Goal: Task Accomplishment & Management: Use online tool/utility

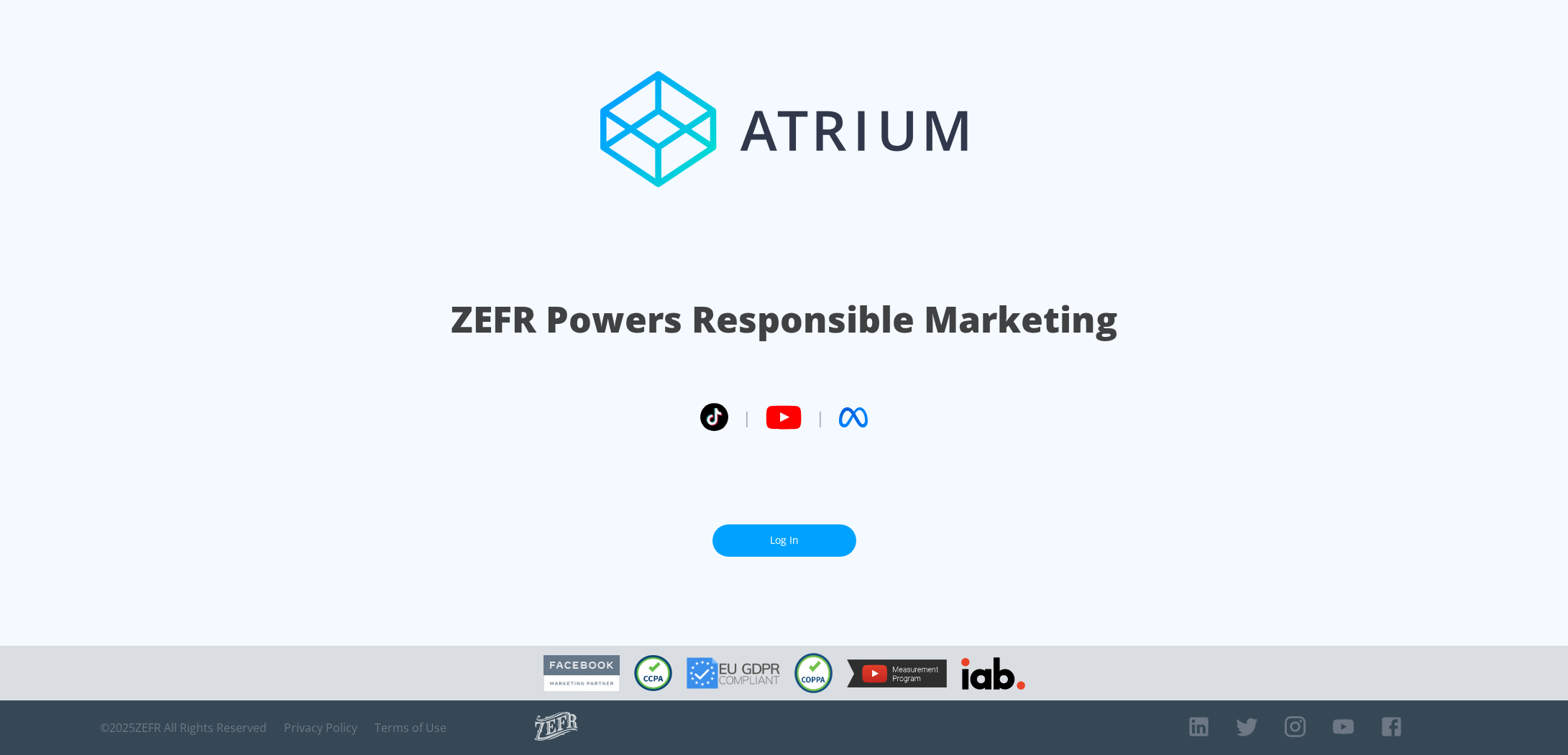
click at [826, 541] on link "Log In" at bounding box center [784, 541] width 144 height 33
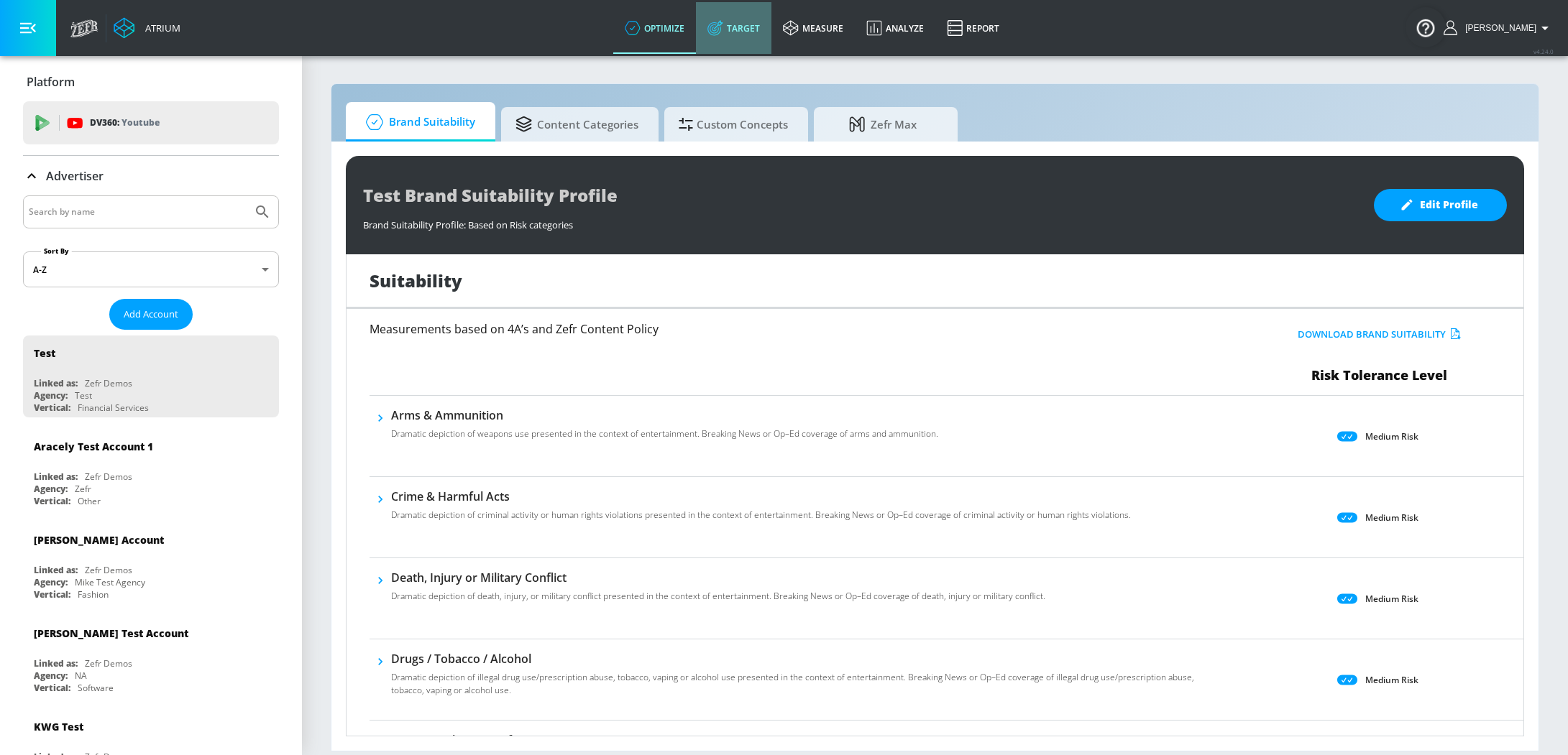
click at [754, 46] on link "Target" at bounding box center [734, 28] width 75 height 51
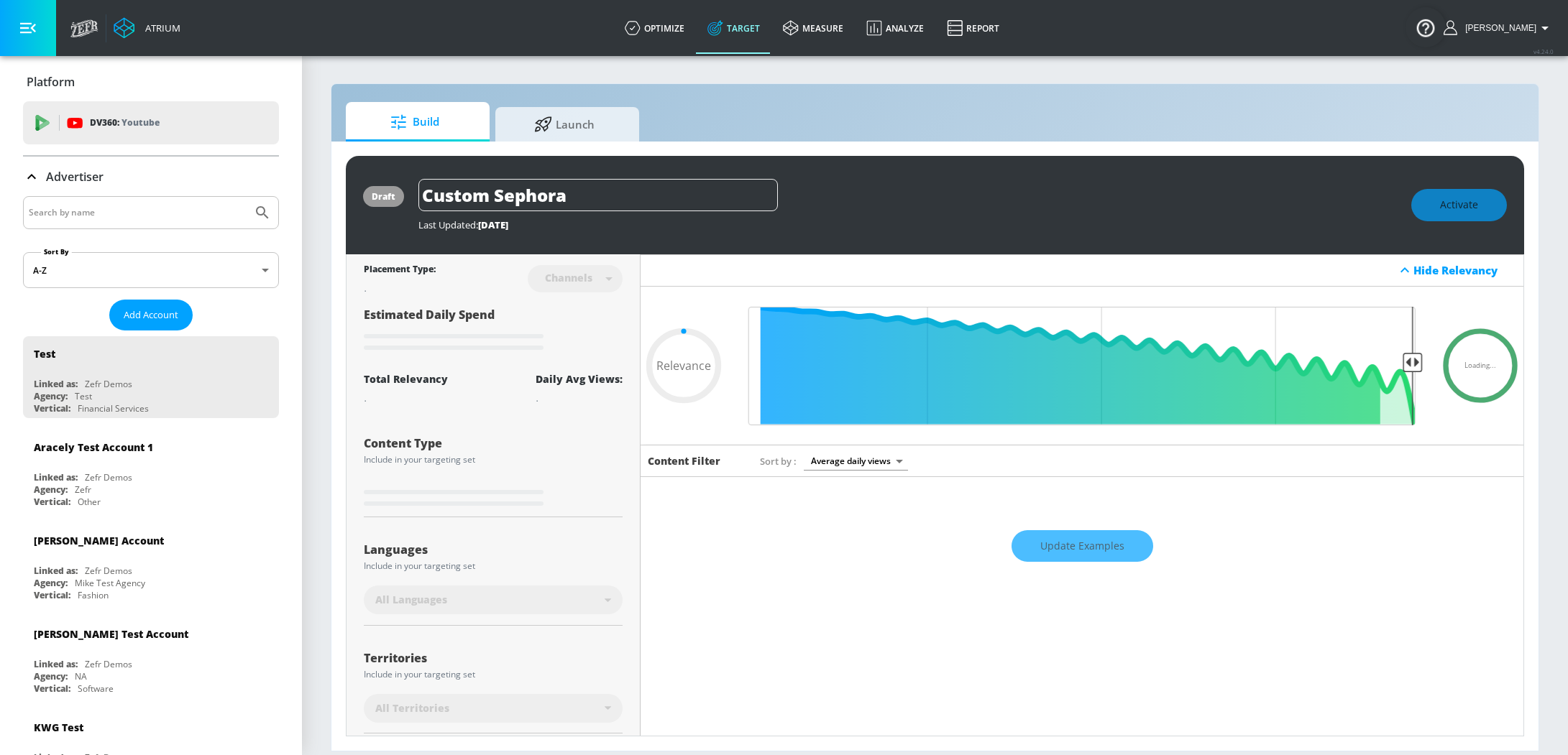
type input "0.05"
click at [81, 207] on input "Search by name" at bounding box center [138, 213] width 218 height 19
type input "haai"
click at [246, 197] on button "Submit Search" at bounding box center [262, 213] width 32 height 32
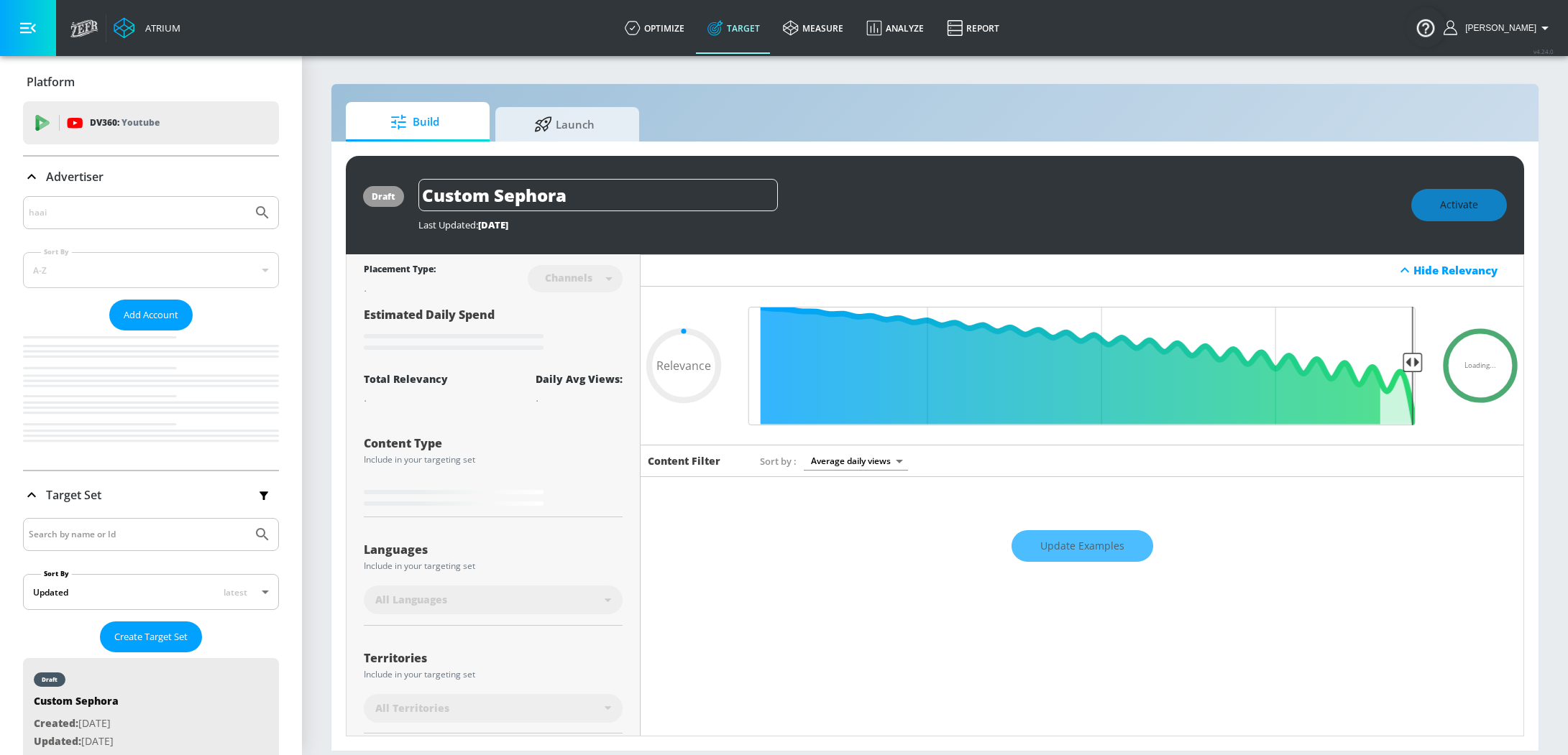
type input "0.05"
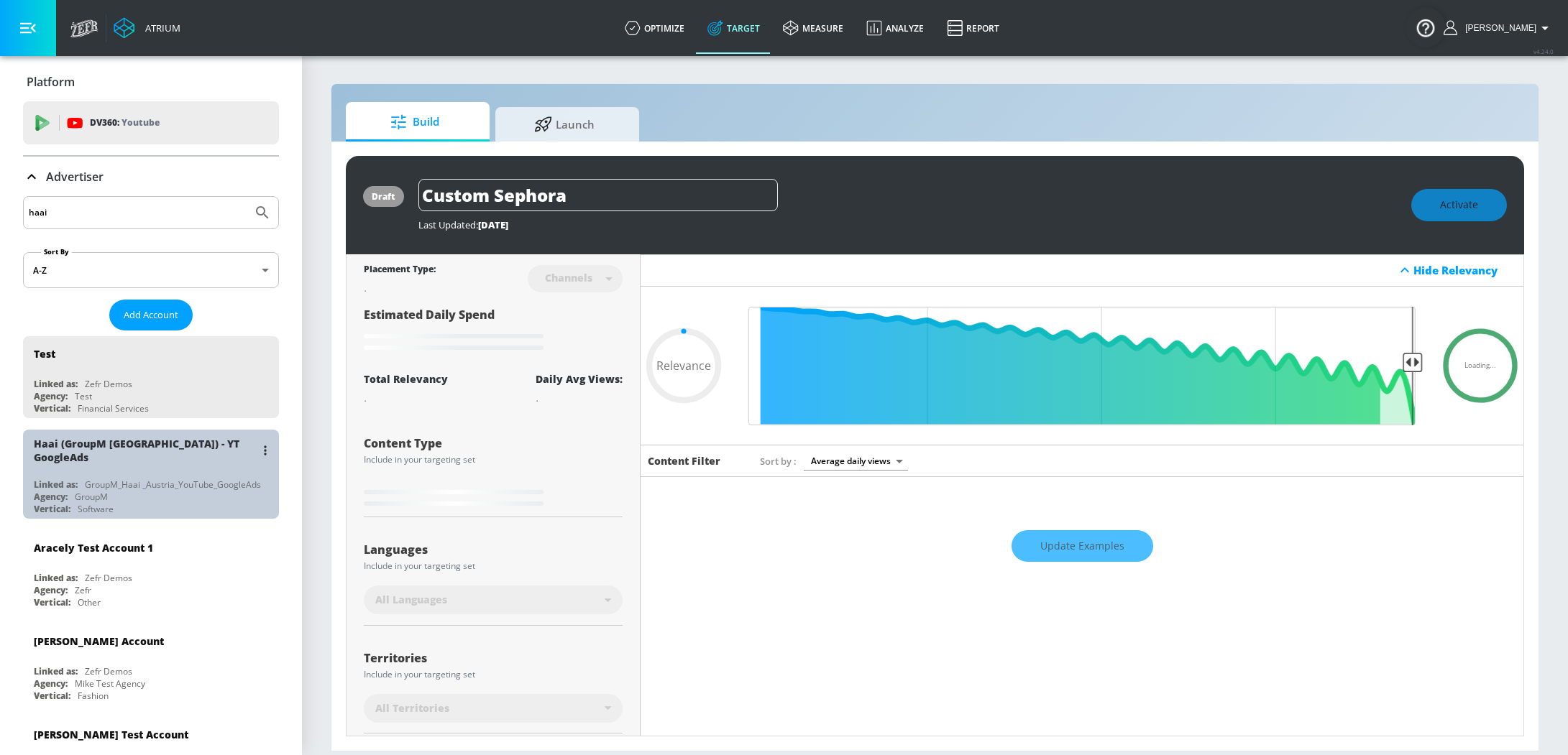
click at [157, 503] on div "Vertical: Software" at bounding box center [155, 509] width 242 height 12
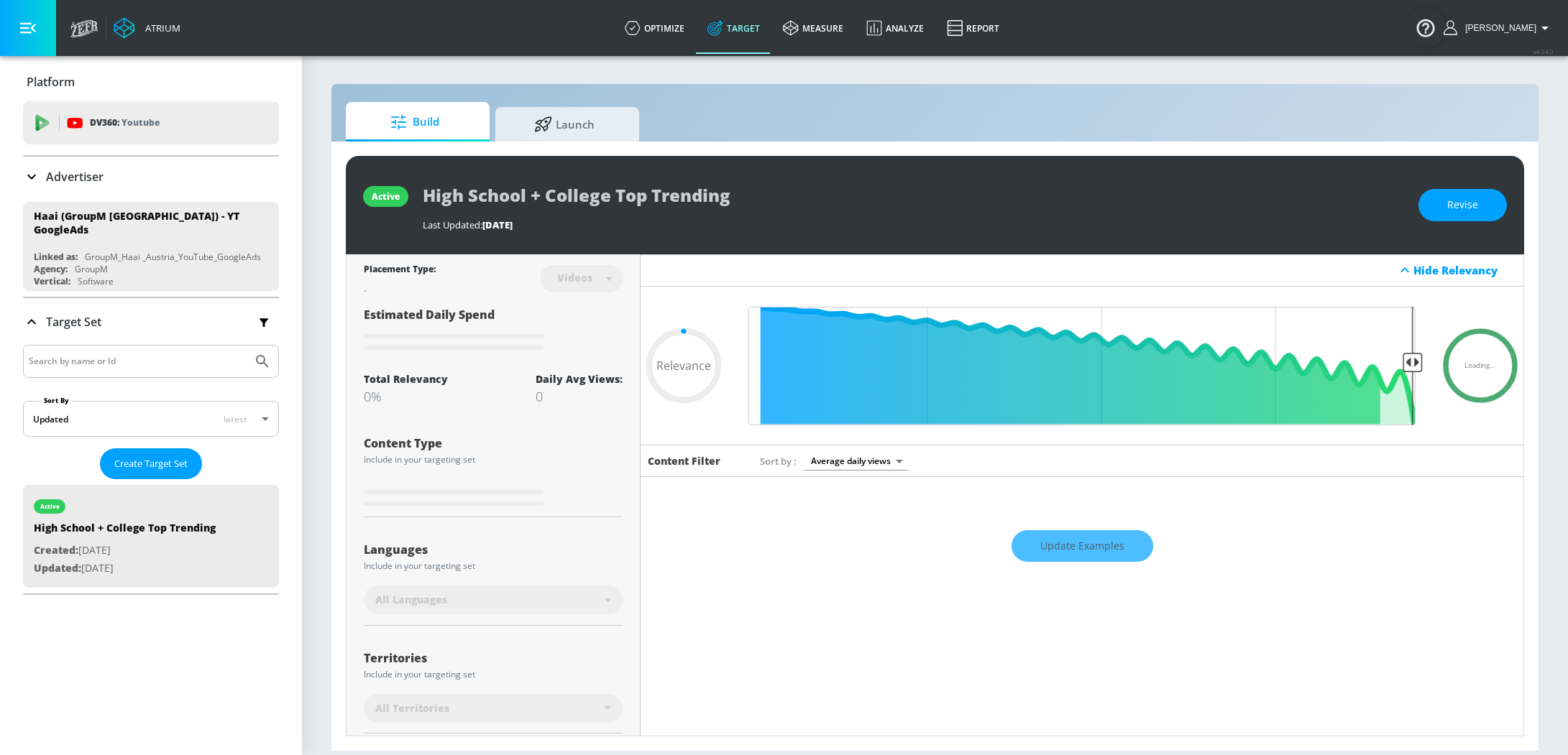
type input "0.05"
click at [574, 140] on link "Launch" at bounding box center [567, 122] width 144 height 40
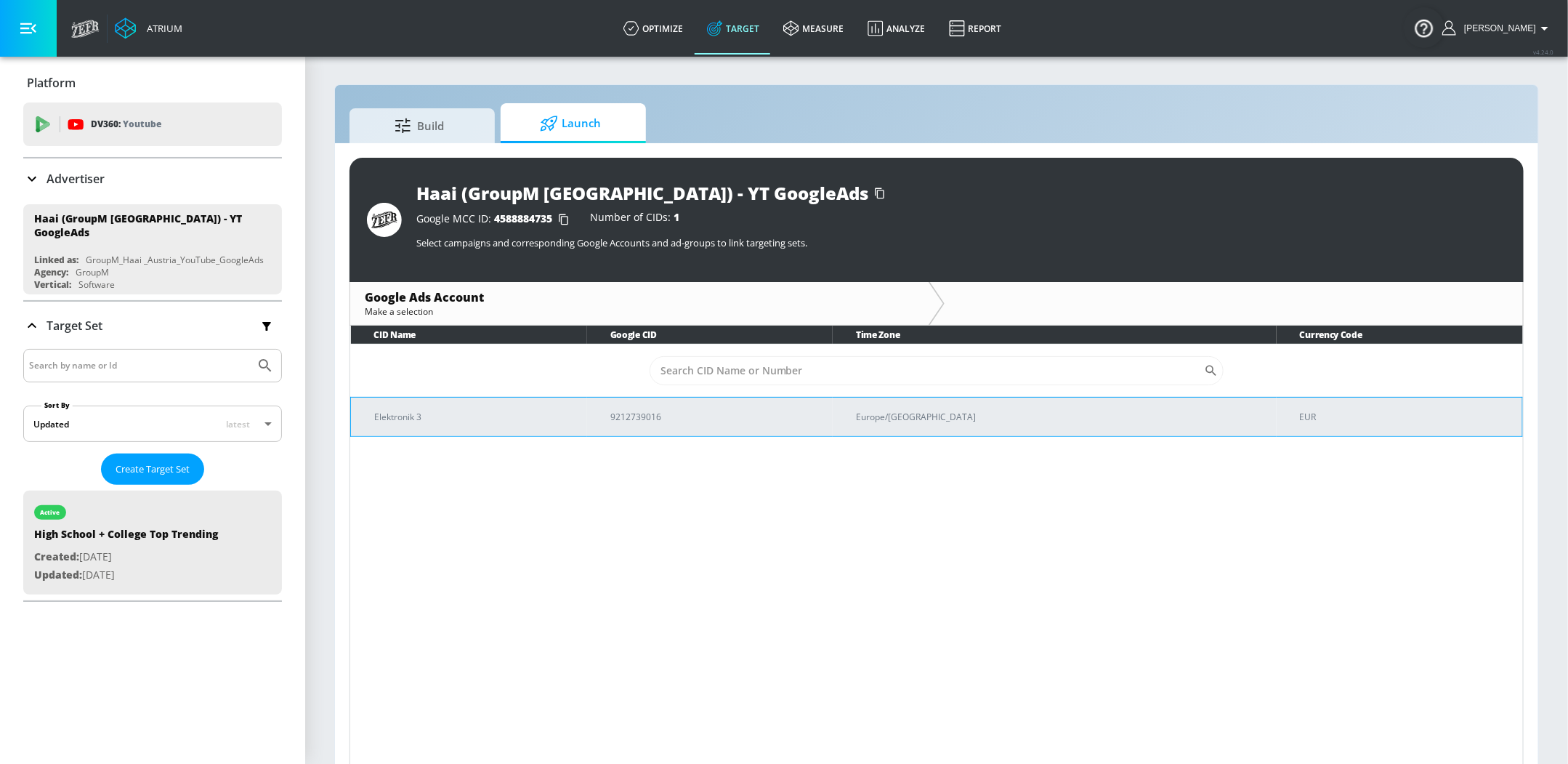
click at [575, 415] on p "Elektronik 3" at bounding box center [474, 417] width 201 height 15
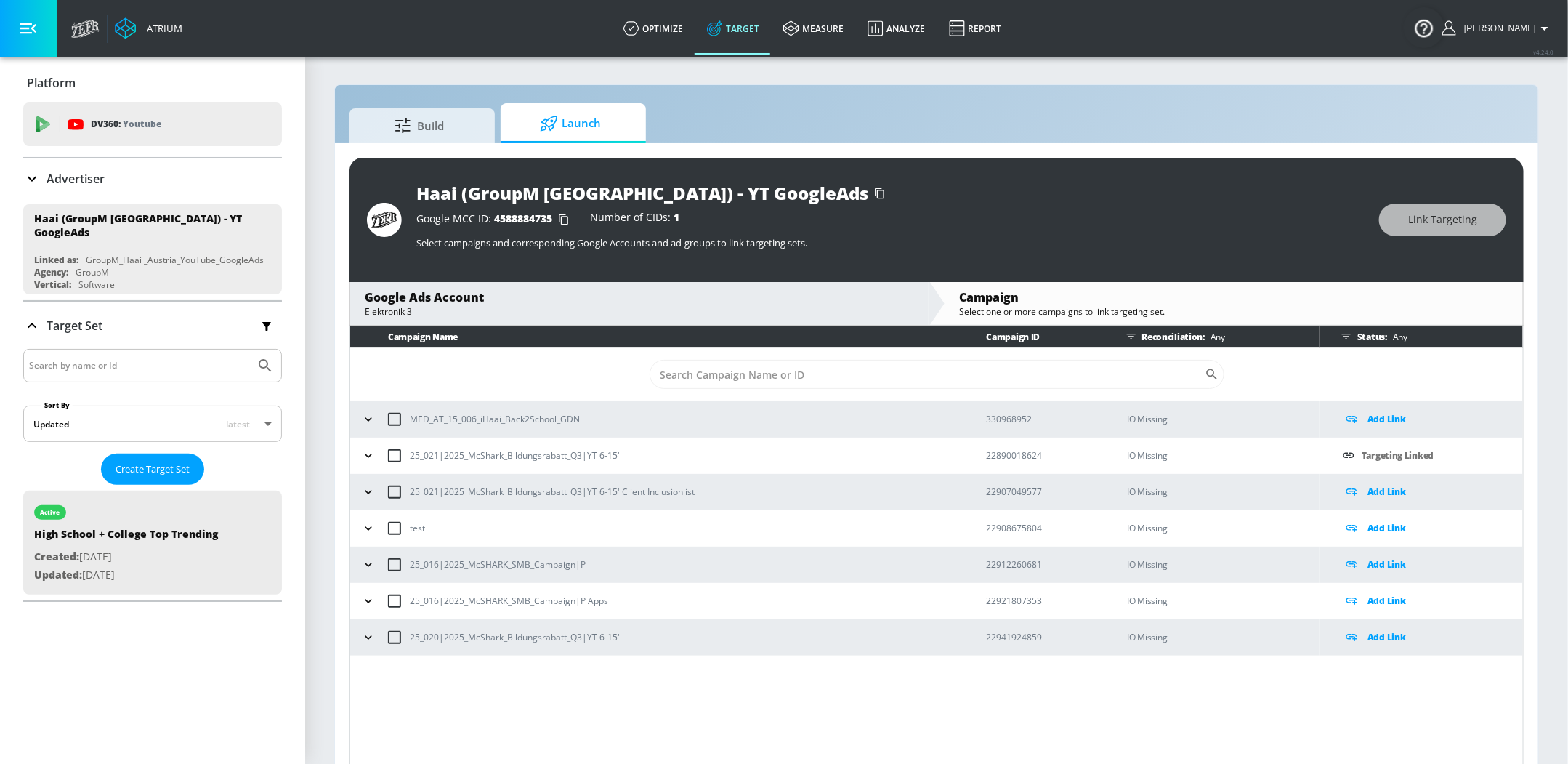
click at [362, 453] on icon "button" at bounding box center [368, 456] width 15 height 15
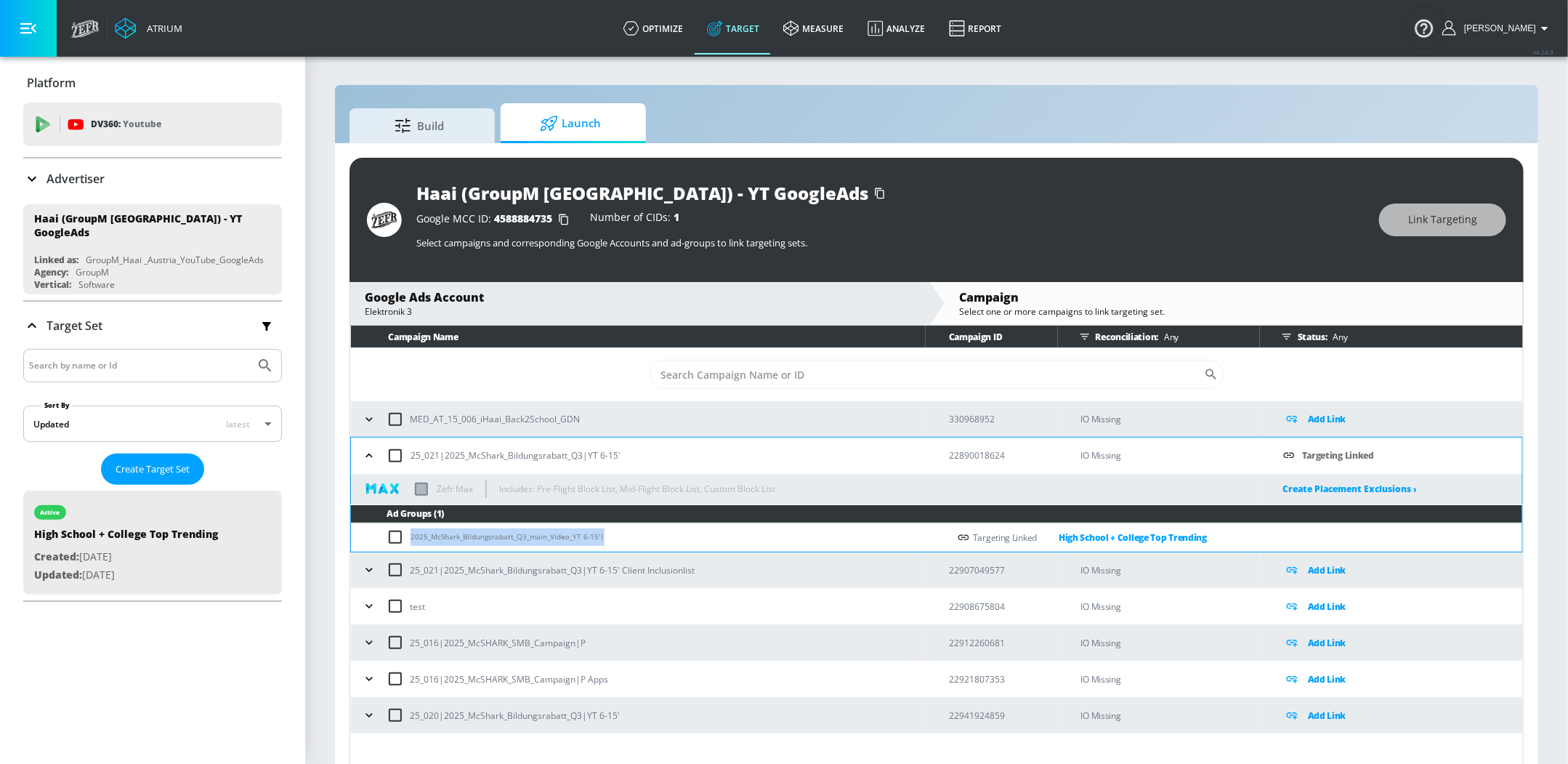
drag, startPoint x: 619, startPoint y: 541, endPoint x: 402, endPoint y: 535, distance: 217.1
click at [402, 535] on td "2025_McShark_Bildungsrabatt_Q3_main_Video_YT 6-15'|" at bounding box center [649, 538] width 597 height 29
copy td "2025_McShark_Bildungsrabatt_Q3_main_Video_YT 6-15'|"
